Goal: Task Accomplishment & Management: Use online tool/utility

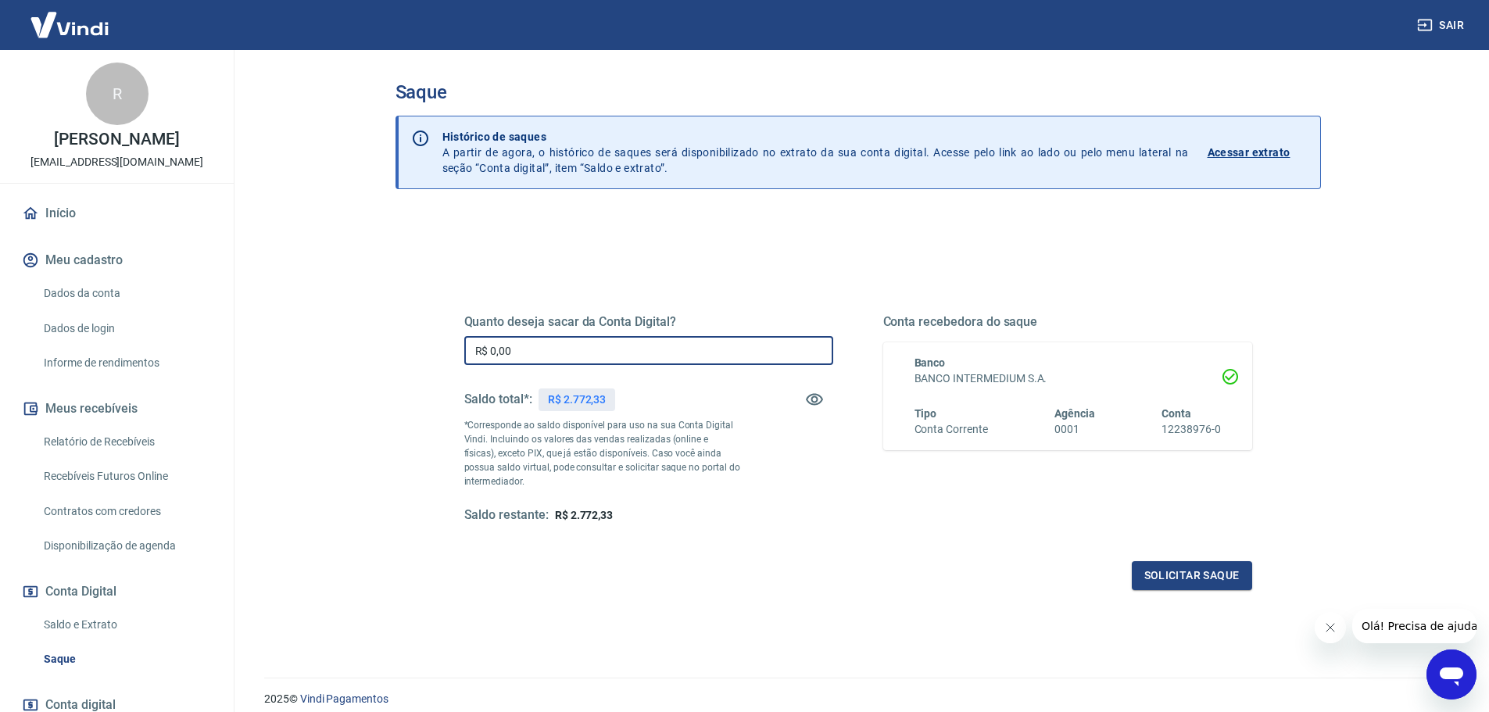
click at [530, 353] on input "R$ 0,00" at bounding box center [648, 350] width 369 height 29
type input "R$ 2.772,33"
click at [1184, 582] on button "Solicitar saque" at bounding box center [1192, 575] width 120 height 29
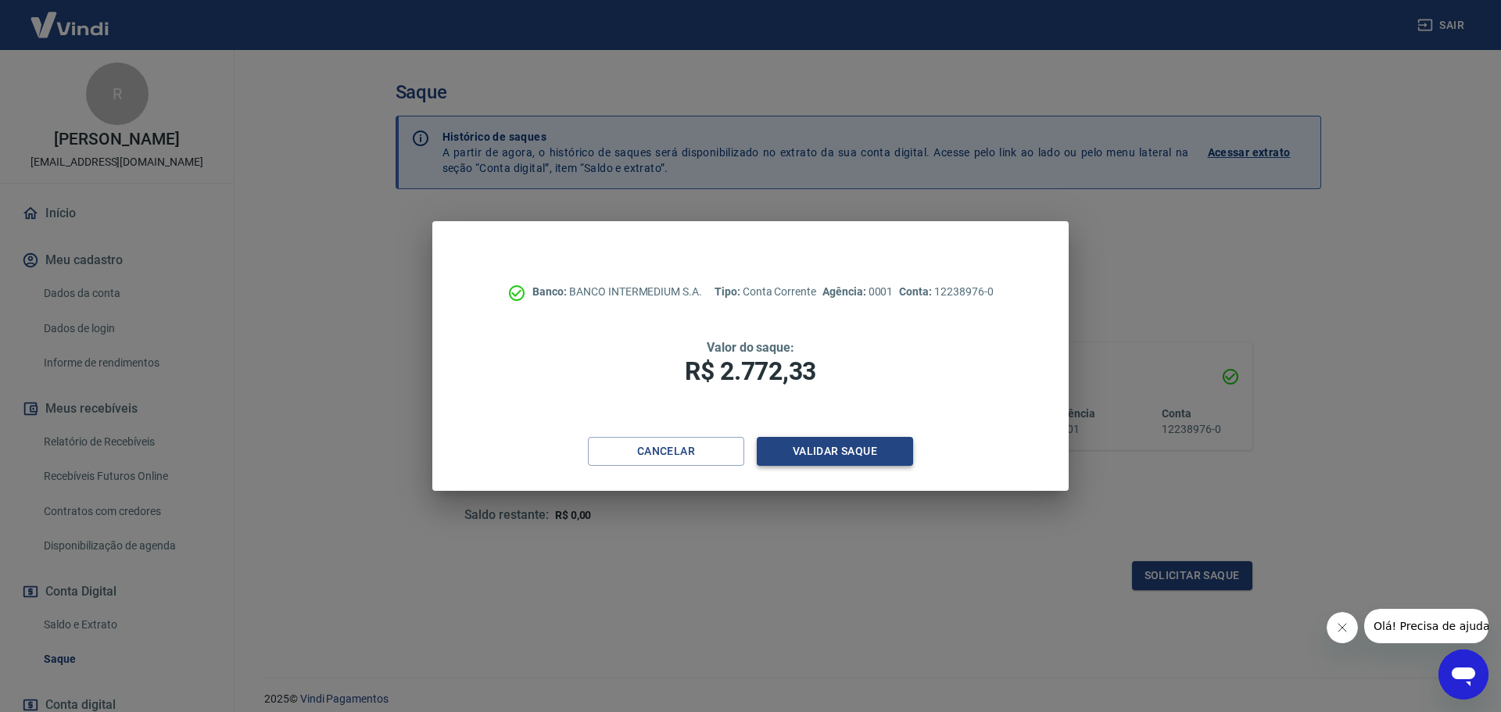
click at [859, 450] on button "Validar saque" at bounding box center [835, 451] width 156 height 29
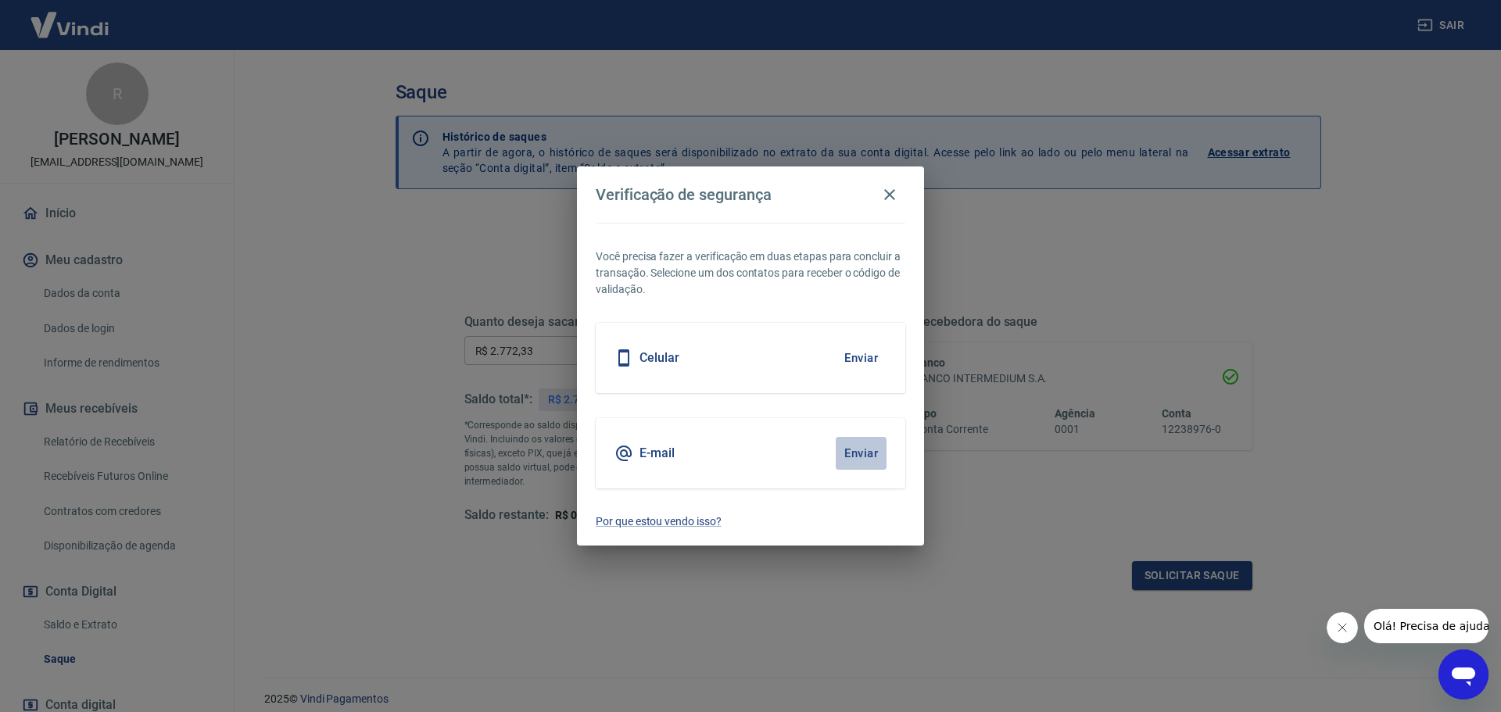
click at [869, 452] on button "Enviar" at bounding box center [861, 453] width 51 height 33
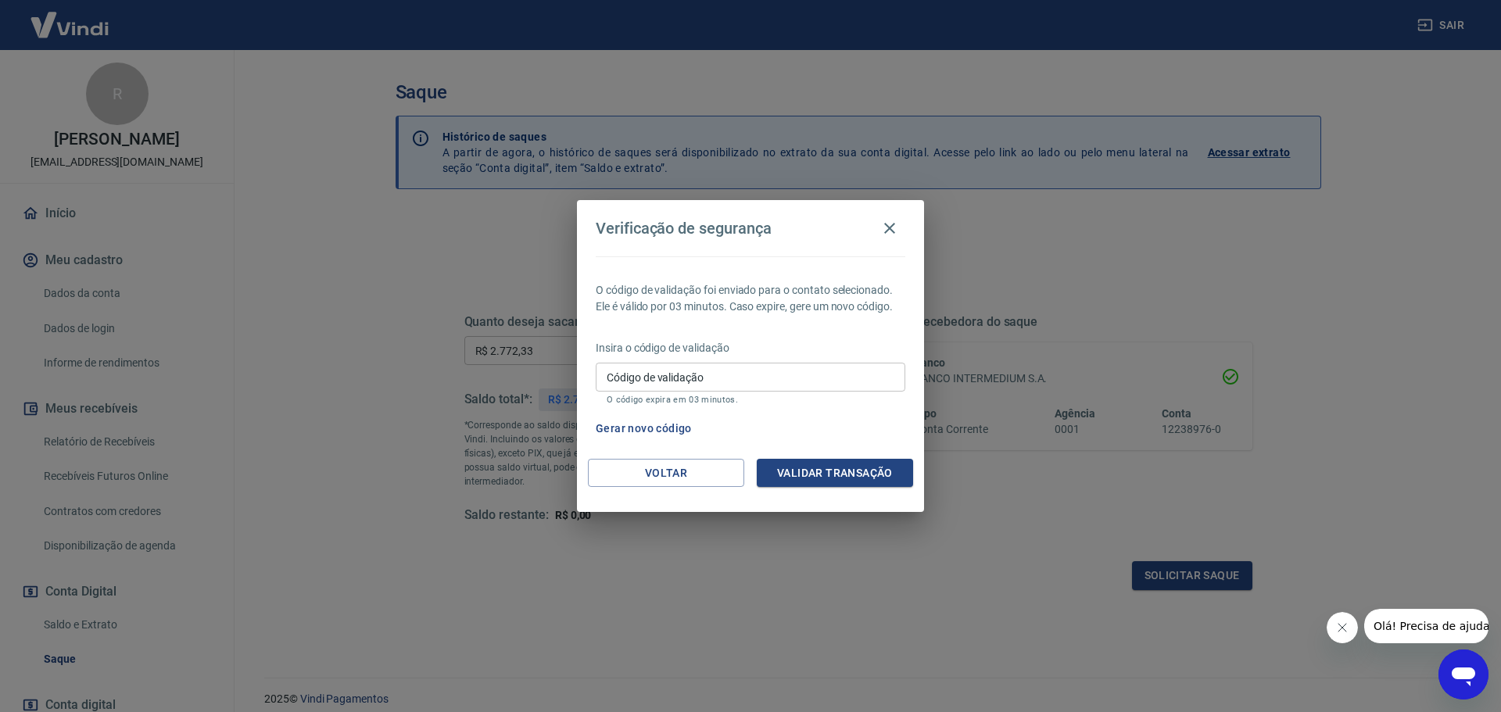
click at [751, 367] on input "Código de validação" at bounding box center [751, 377] width 310 height 29
type input "256914"
click at [805, 474] on button "Validar transação" at bounding box center [835, 473] width 156 height 29
